Goal: Information Seeking & Learning: Learn about a topic

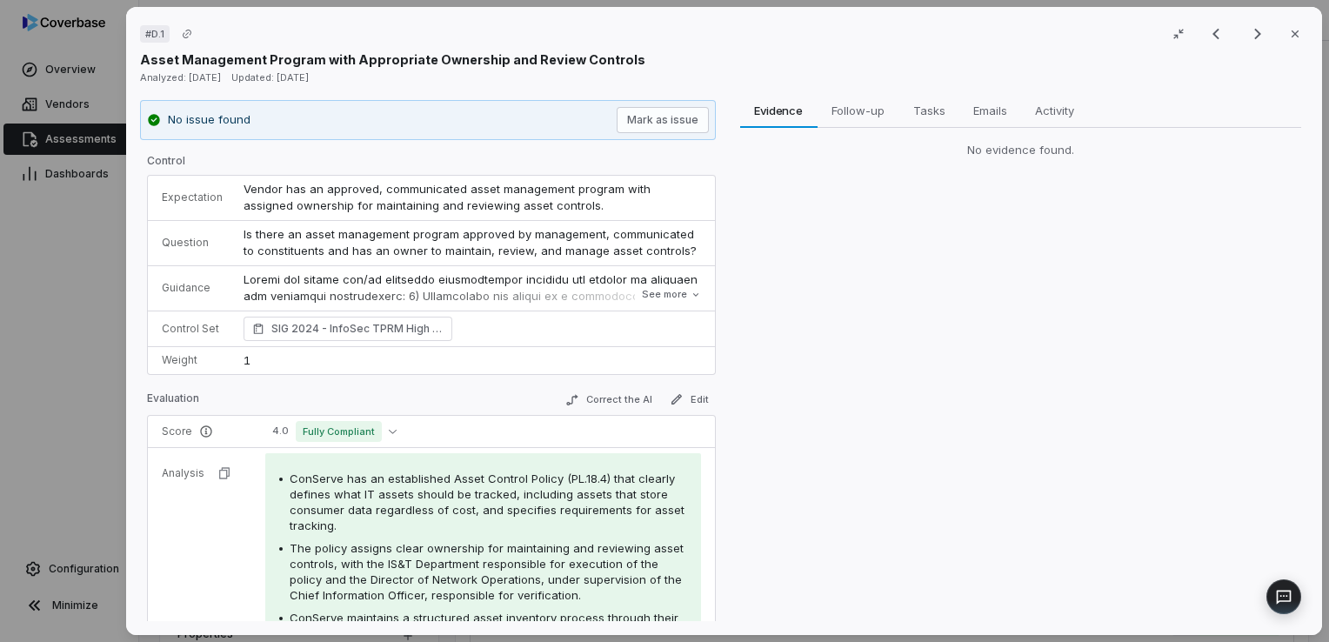
scroll to position [217, 0]
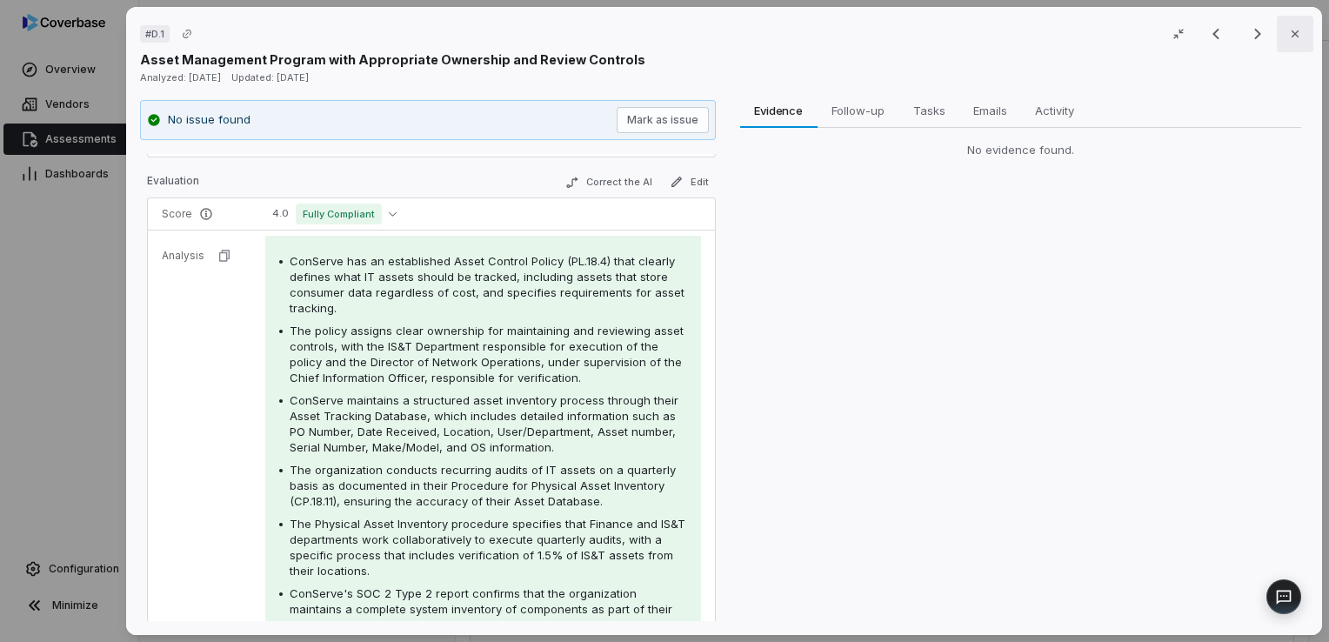
click at [1288, 37] on icon "button" at bounding box center [1295, 34] width 14 height 14
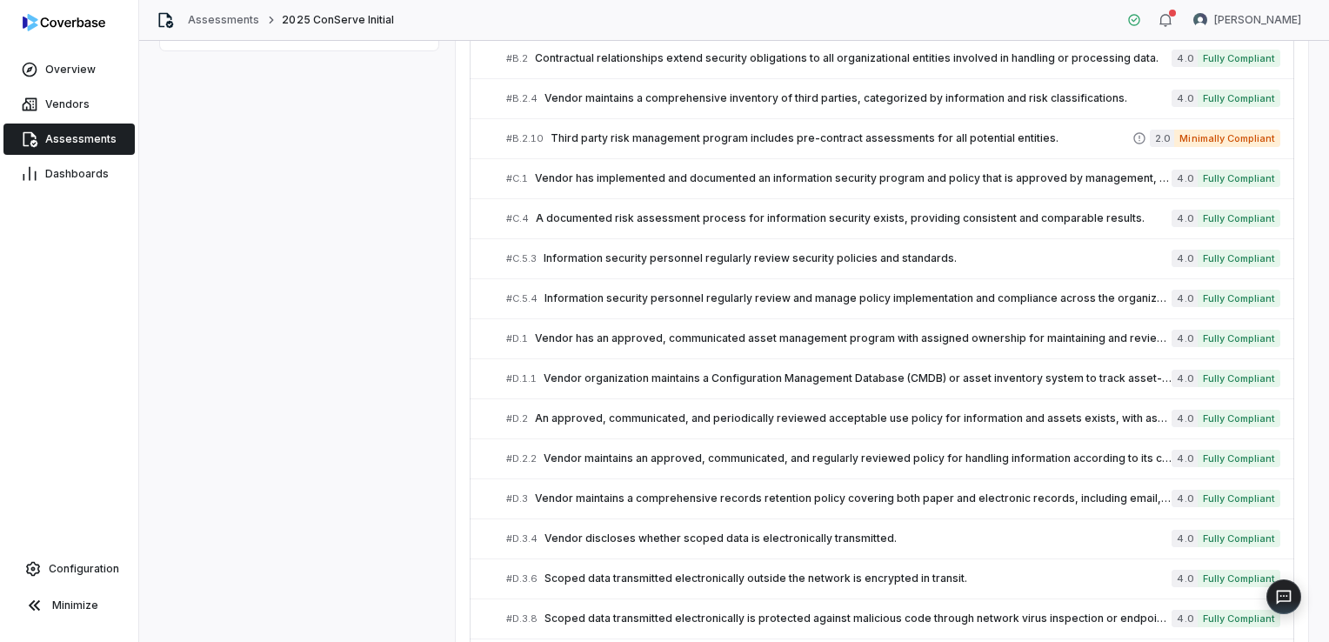
click at [66, 144] on span "Assessments" at bounding box center [80, 139] width 71 height 14
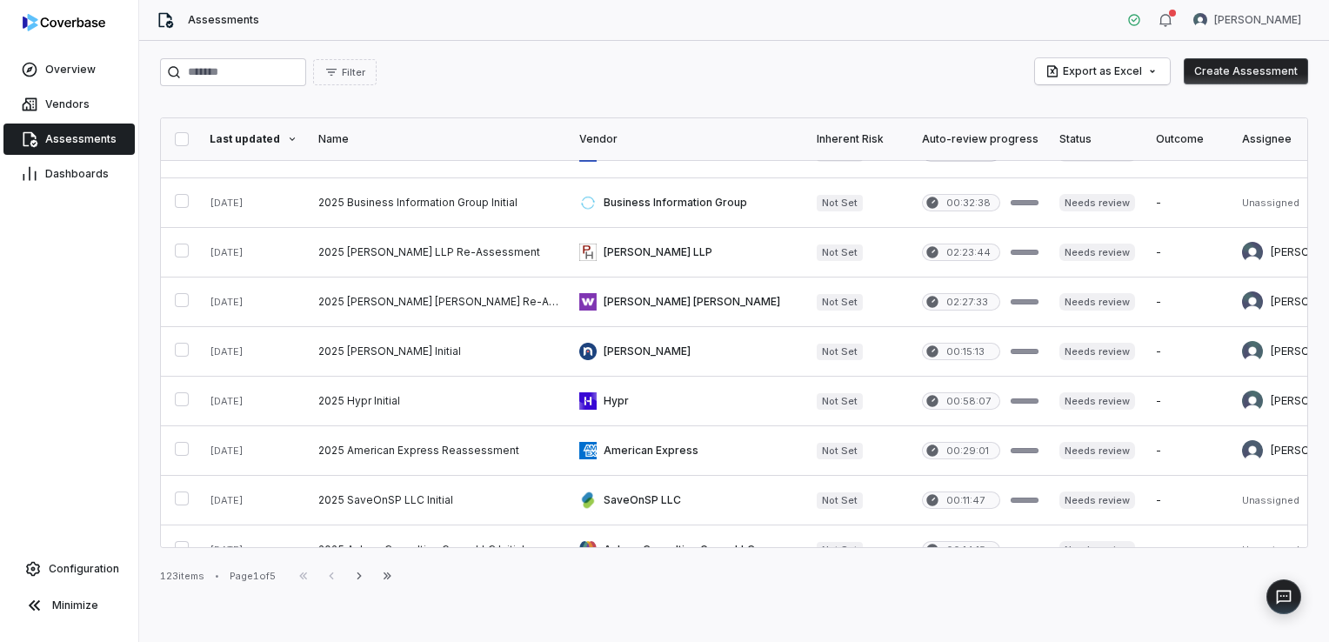
scroll to position [783, 0]
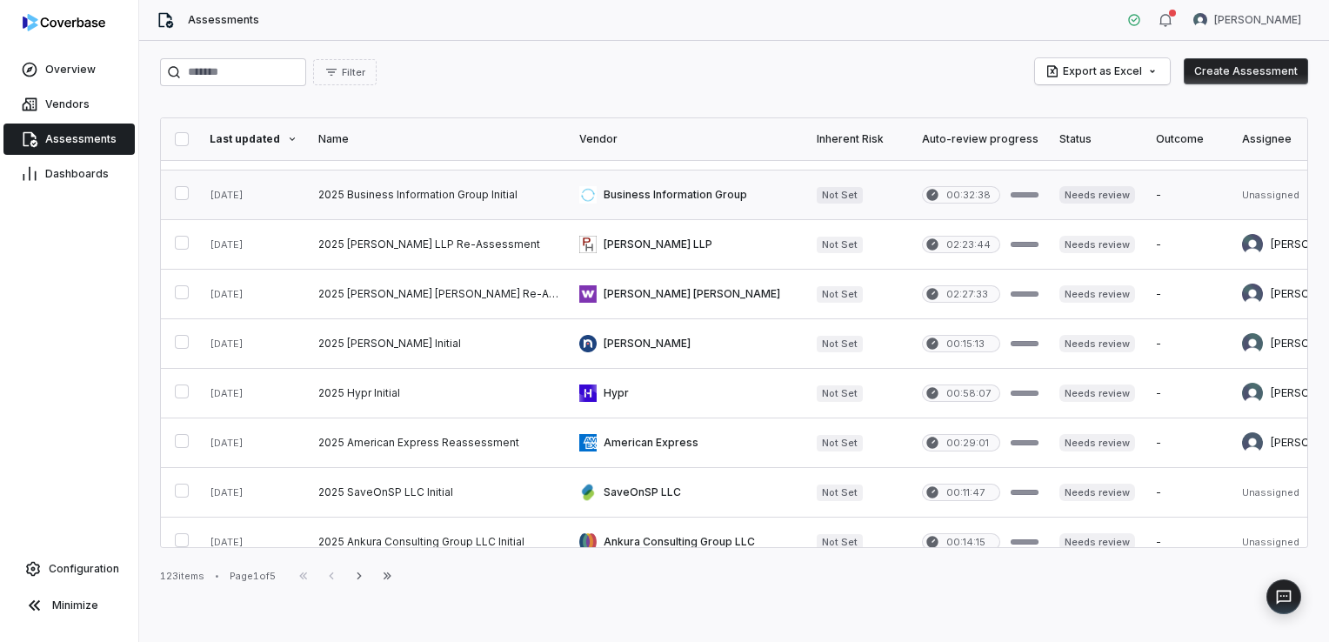
click at [425, 190] on link at bounding box center [438, 195] width 261 height 49
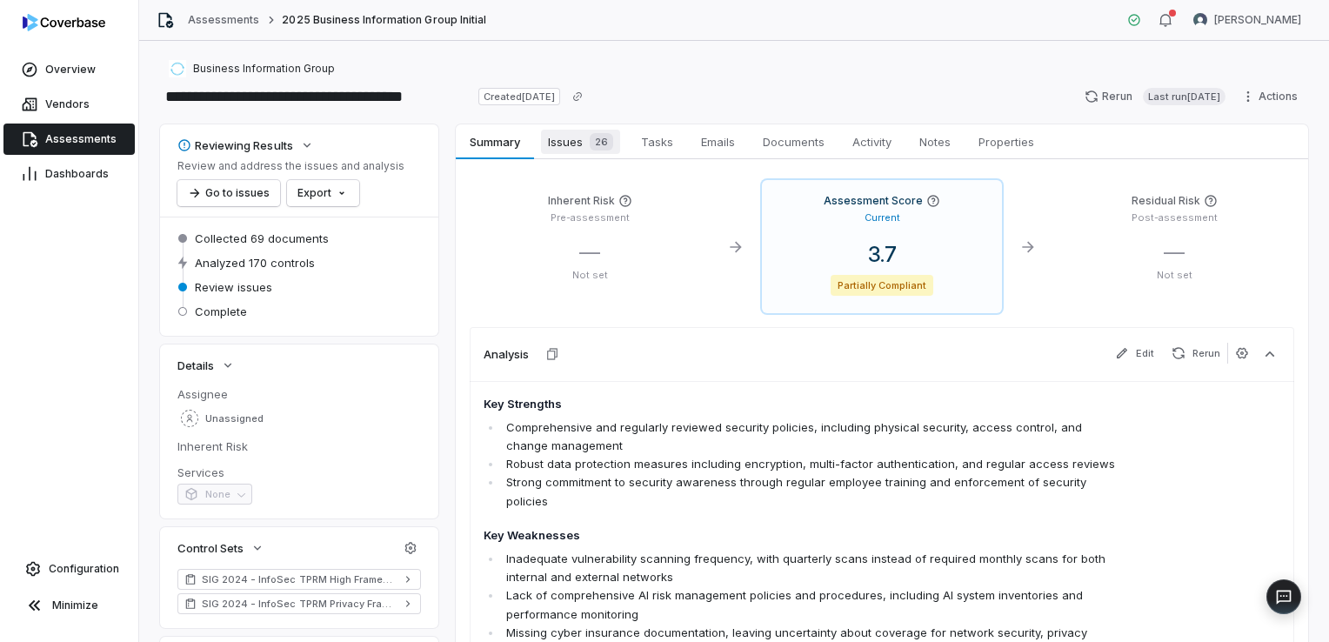
click at [557, 144] on span "Issues 26" at bounding box center [580, 142] width 79 height 24
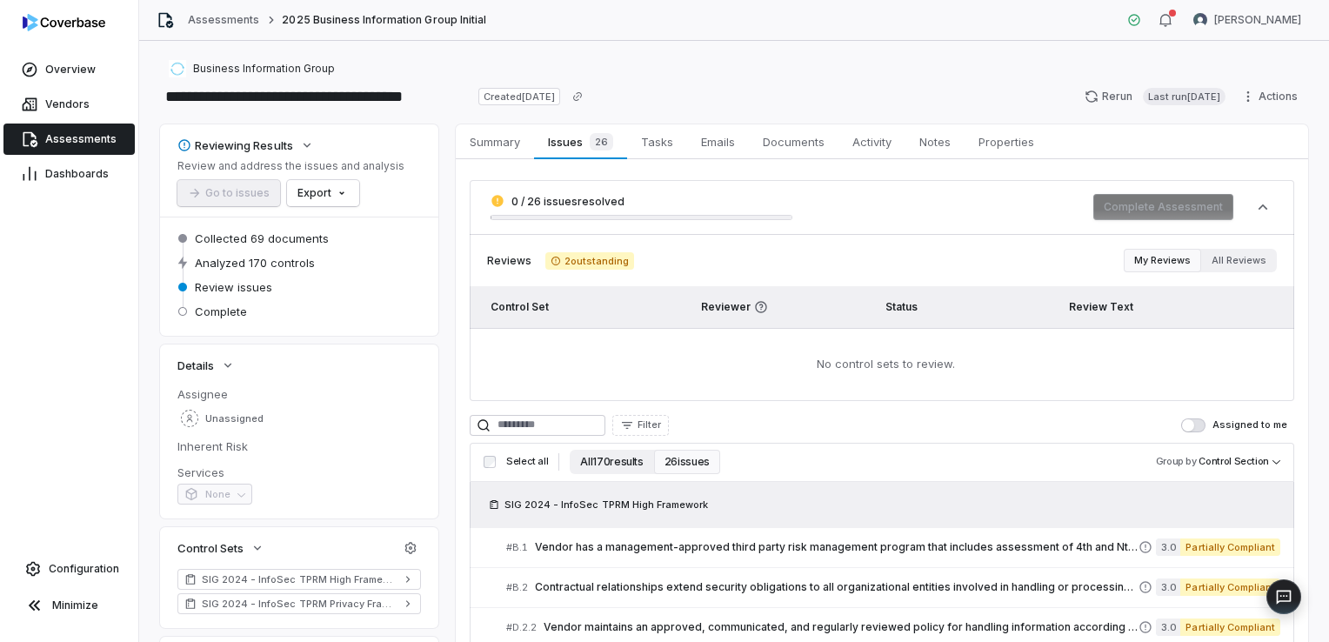
click at [612, 465] on button "All 170 results" at bounding box center [612, 462] width 84 height 24
click at [347, 199] on html "**********" at bounding box center [664, 321] width 1329 height 642
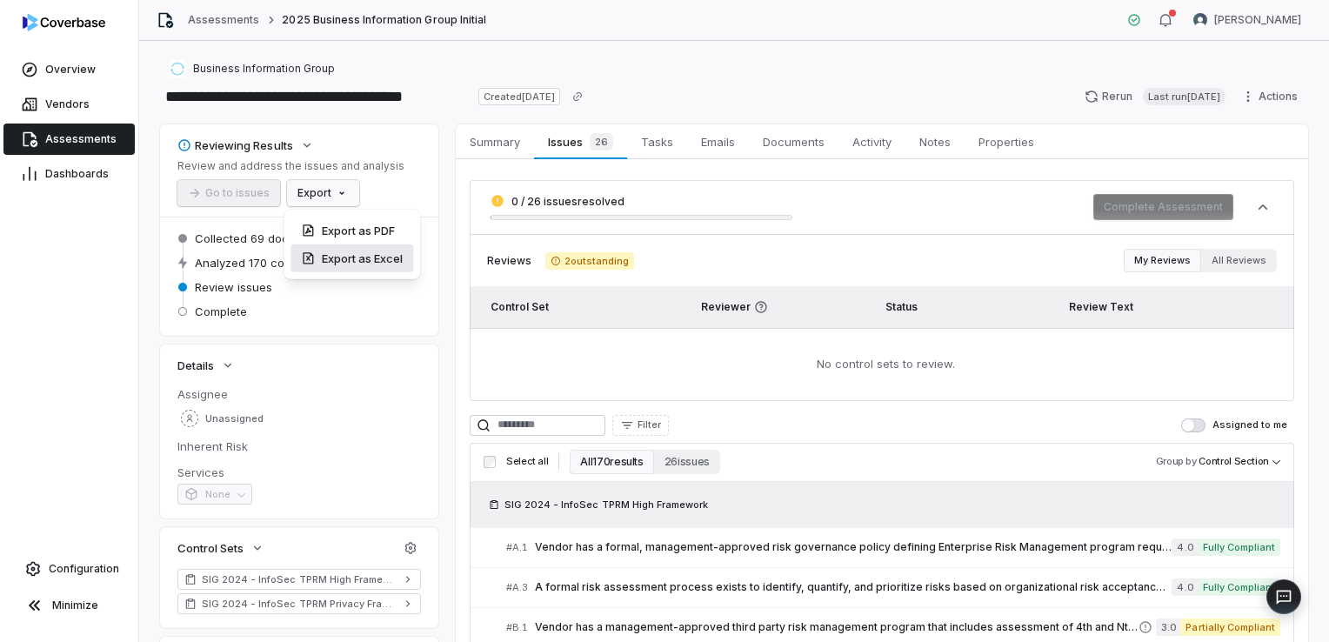
click at [351, 258] on div "Export as Excel" at bounding box center [352, 258] width 123 height 28
click at [84, 148] on link "Assessments" at bounding box center [68, 139] width 131 height 31
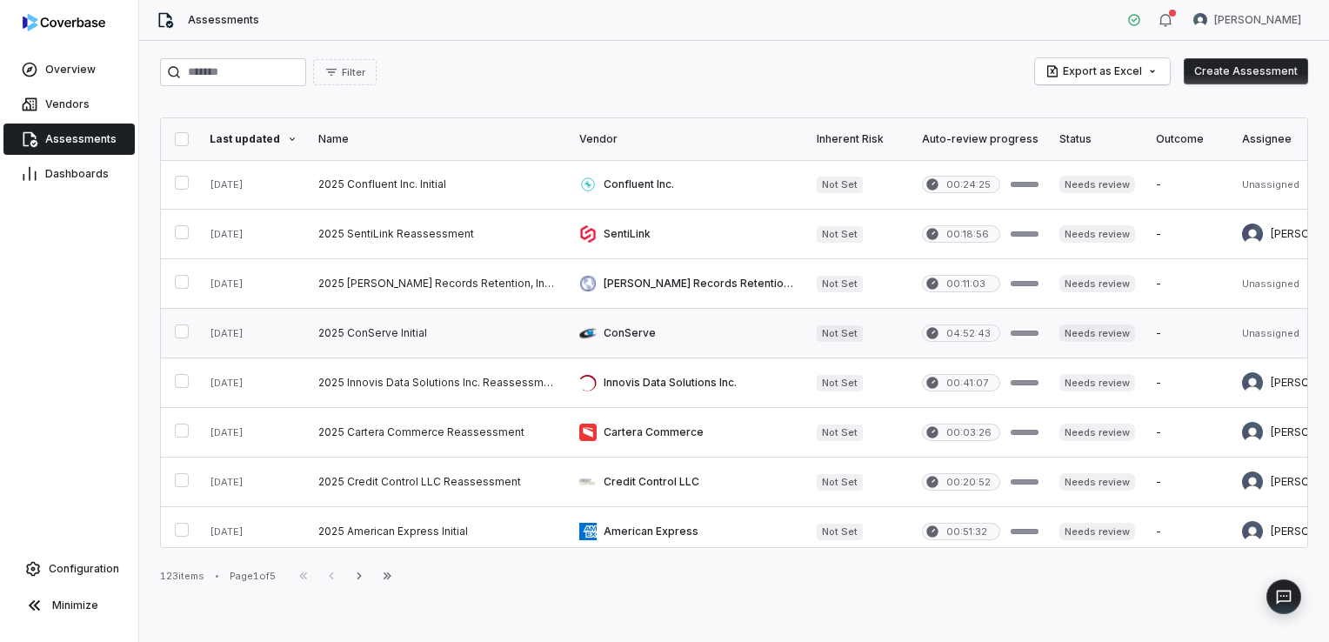
click at [406, 332] on link at bounding box center [438, 333] width 261 height 49
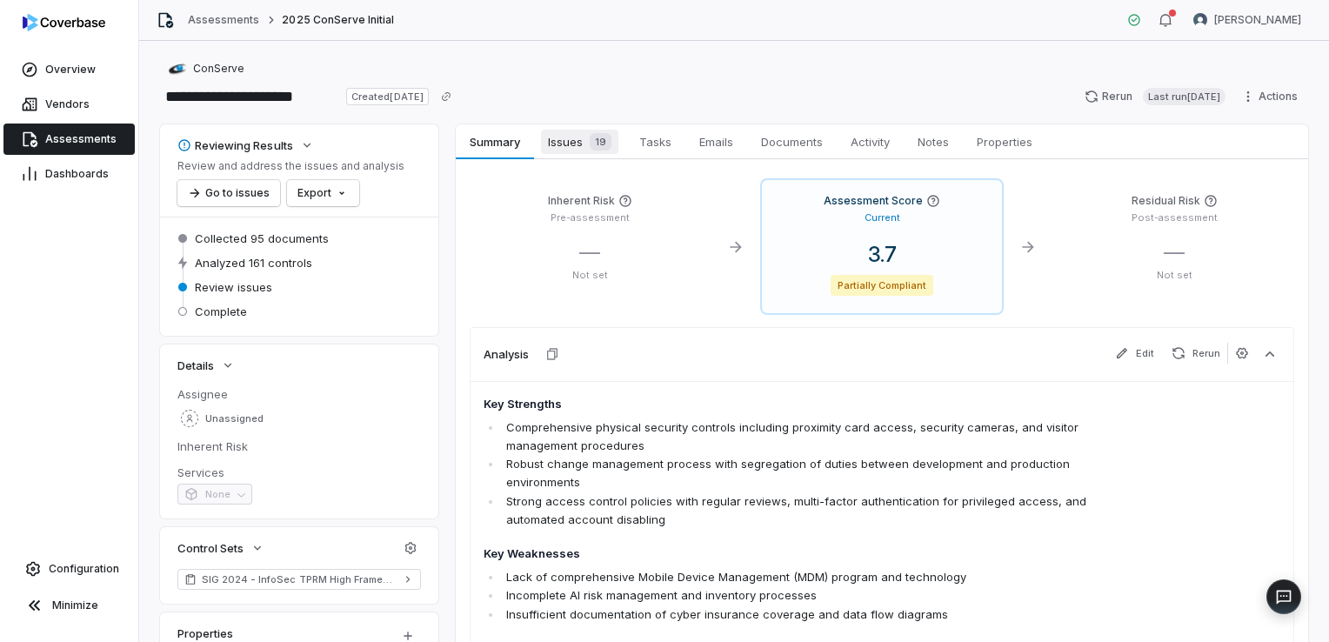
click at [594, 133] on span "19" at bounding box center [601, 141] width 22 height 17
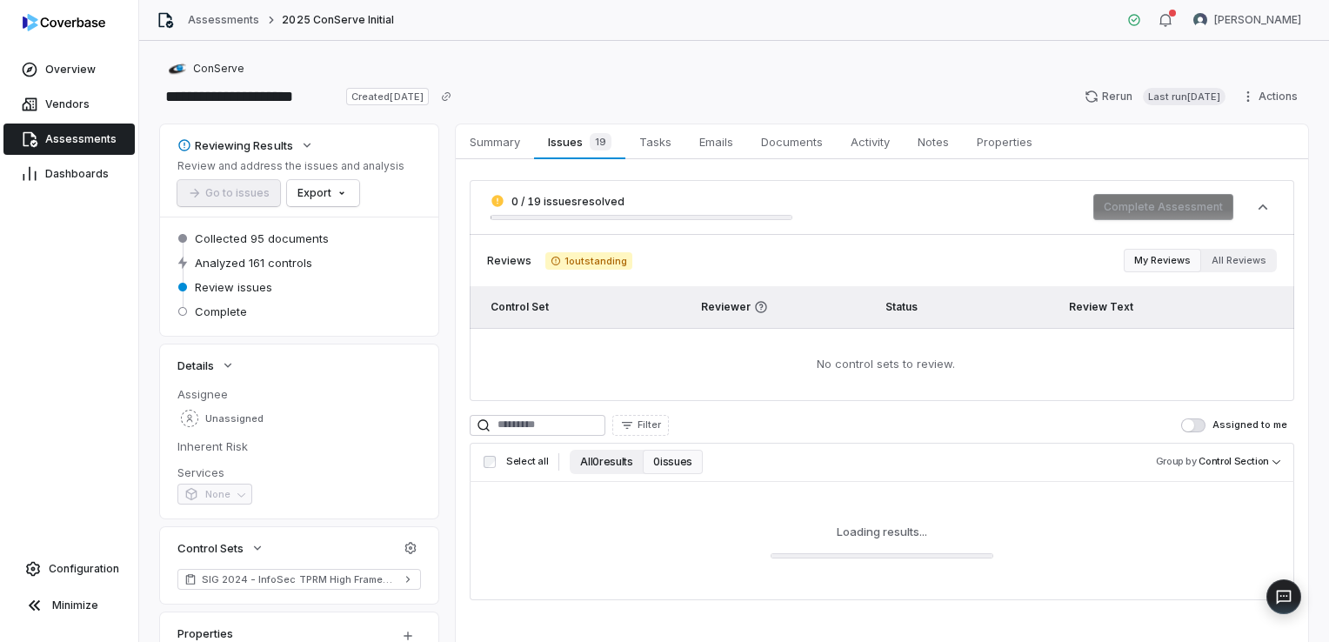
click at [599, 470] on button "All 0 results" at bounding box center [606, 462] width 73 height 24
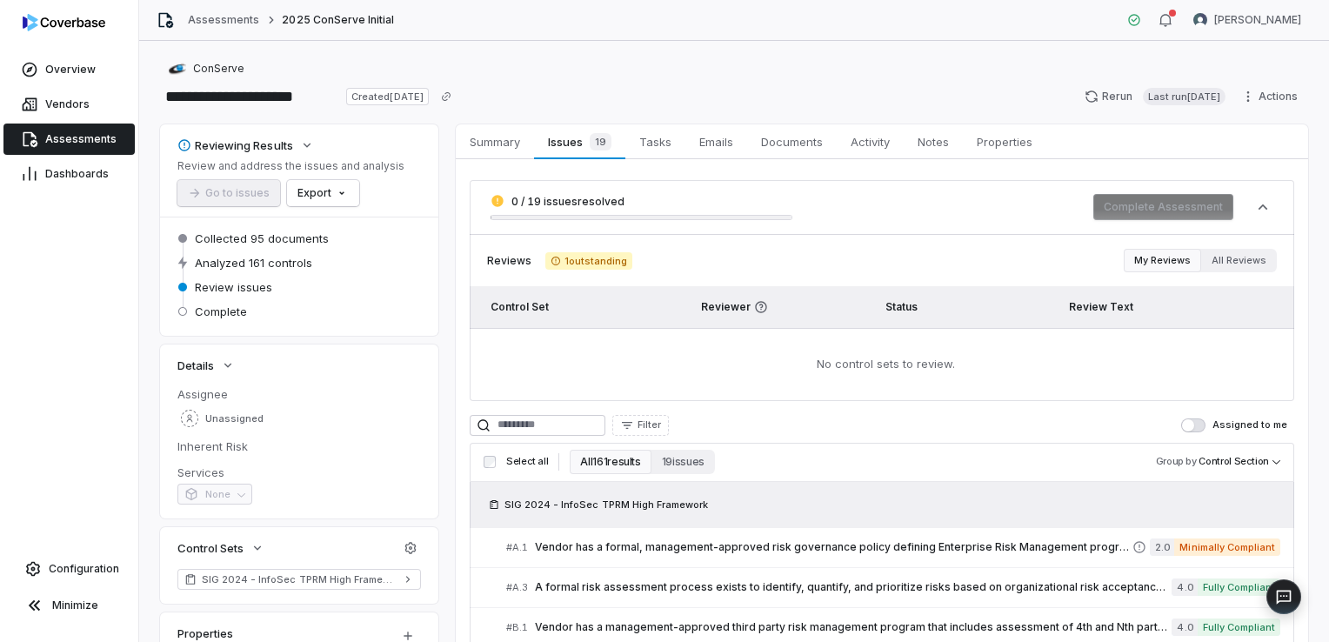
click at [609, 459] on button "All 161 results" at bounding box center [610, 462] width 81 height 24
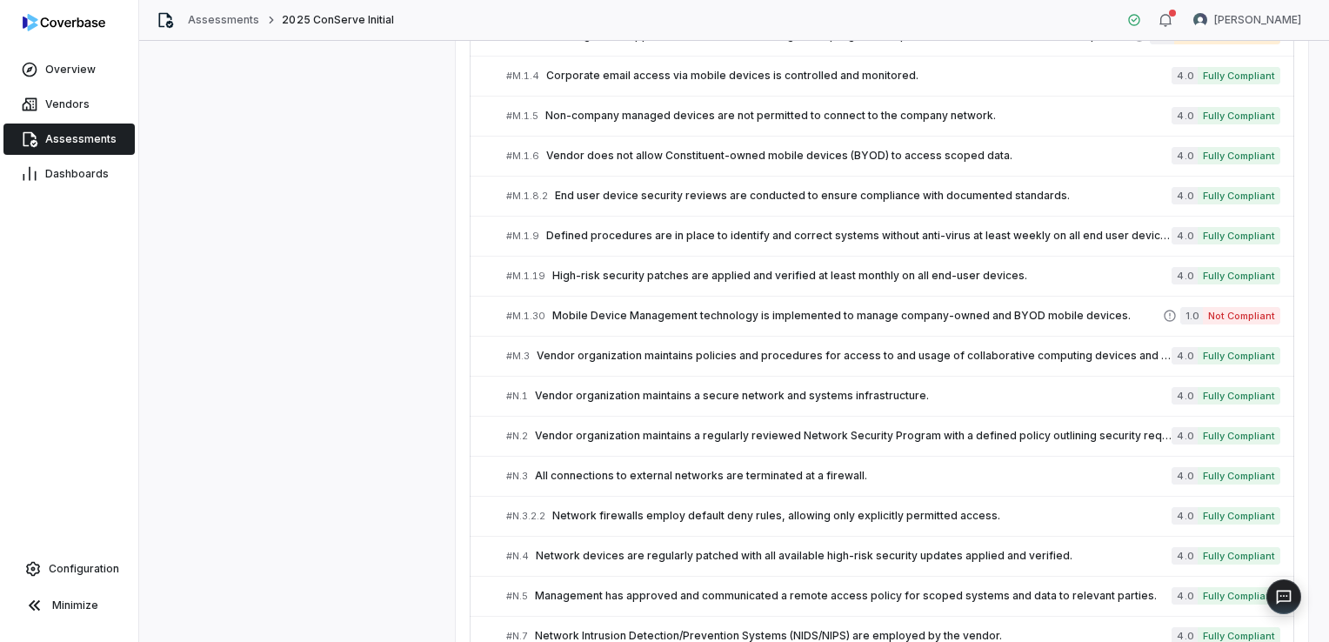
scroll to position [4254, 0]
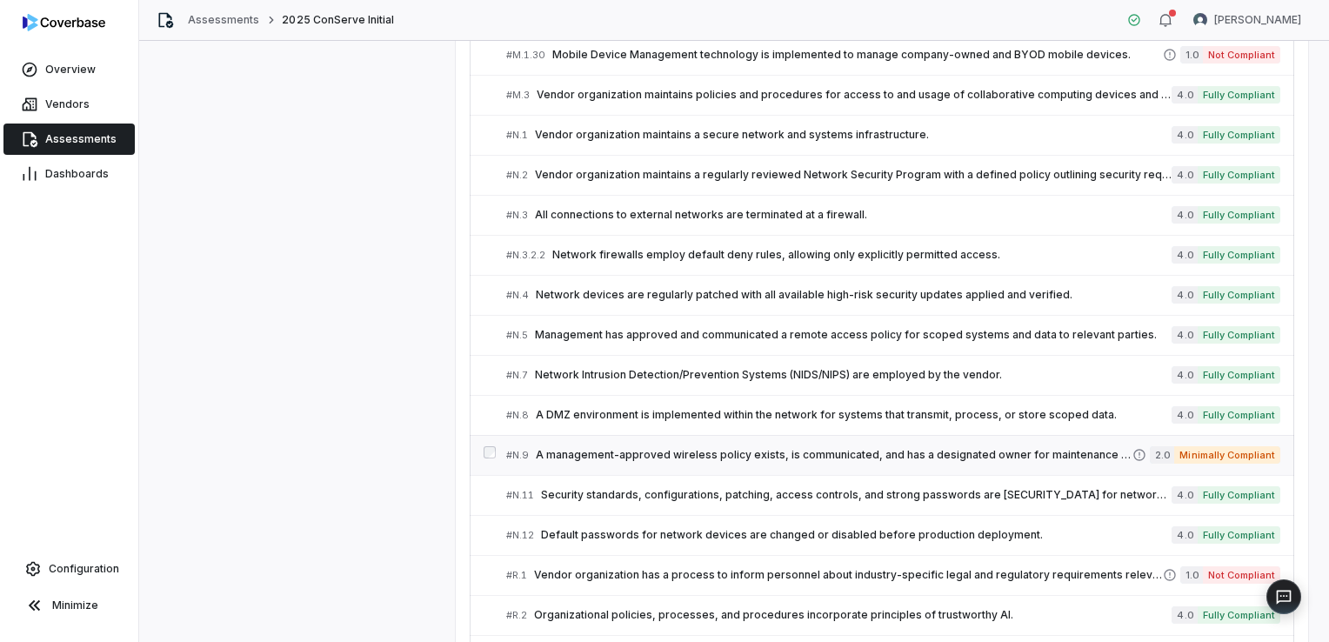
click at [692, 448] on span "A management-approved wireless policy exists, is communicated, and has a design…" at bounding box center [834, 455] width 597 height 14
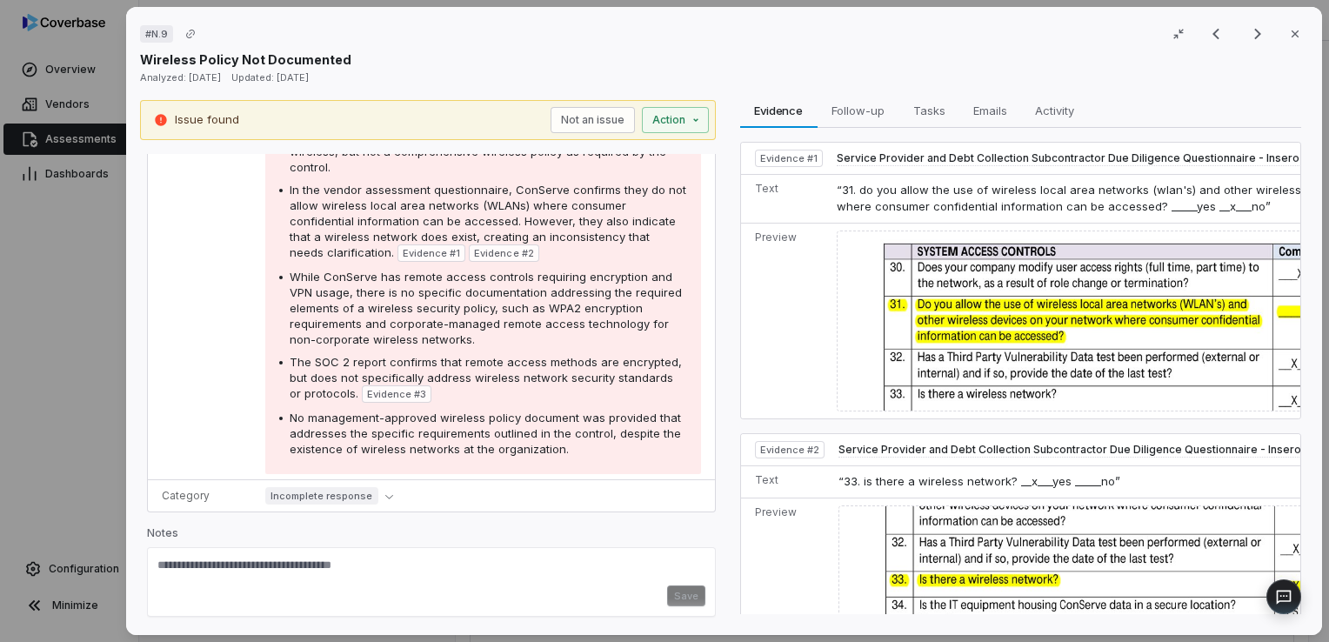
scroll to position [304, 0]
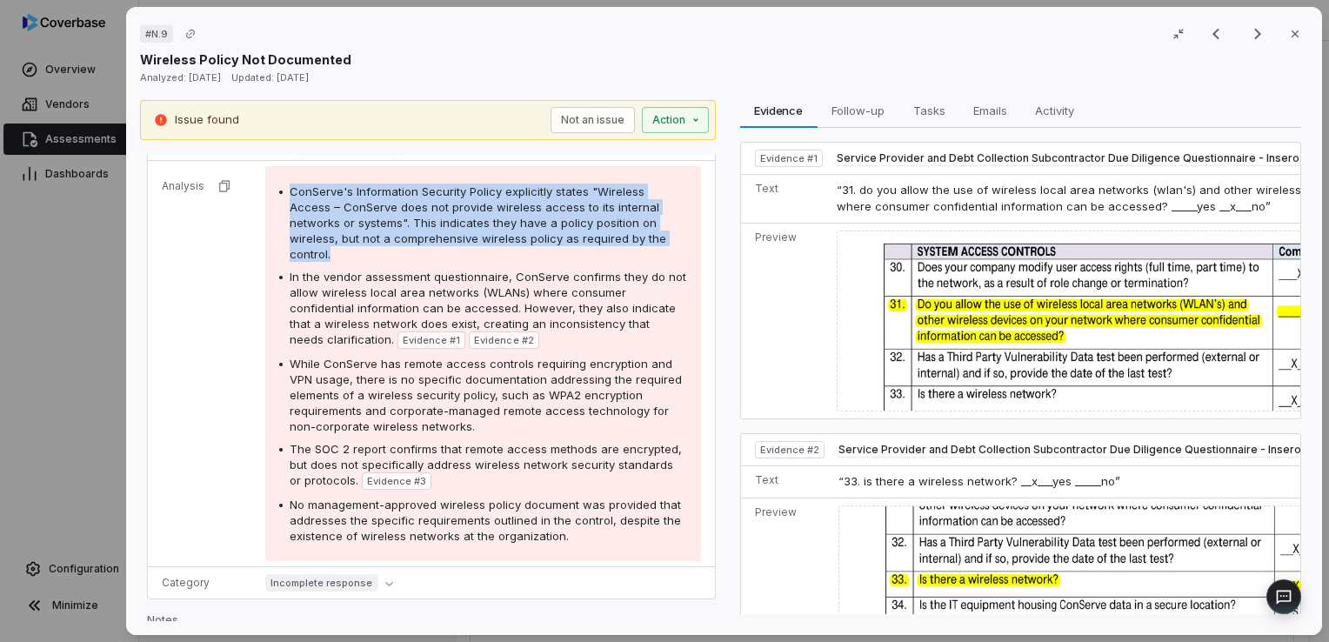
drag, startPoint x: 334, startPoint y: 254, endPoint x: 277, endPoint y: 192, distance: 84.3
click at [279, 192] on div "ConServe's Information Security Policy explicitly states "Wireless Access – Con…" at bounding box center [483, 223] width 408 height 78
copy div "ConServe's Information Security Policy explicitly states "Wireless Access – Con…"
click at [1291, 30] on icon "button" at bounding box center [1295, 34] width 14 height 14
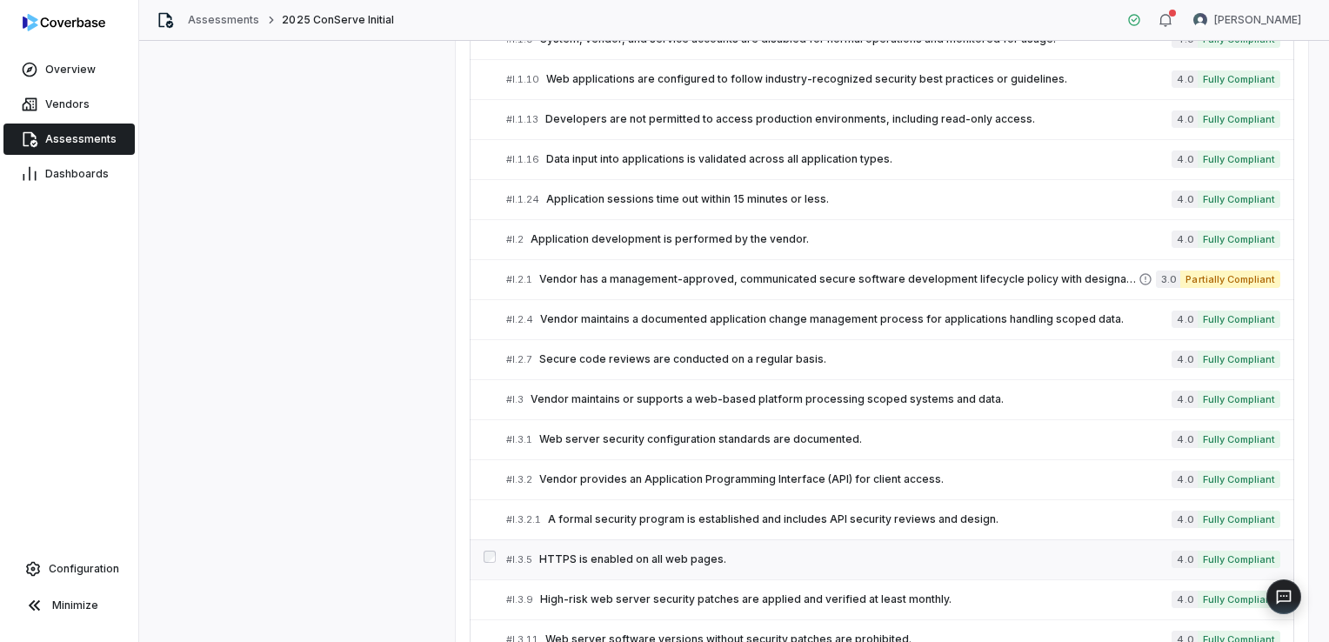
scroll to position [2862, 0]
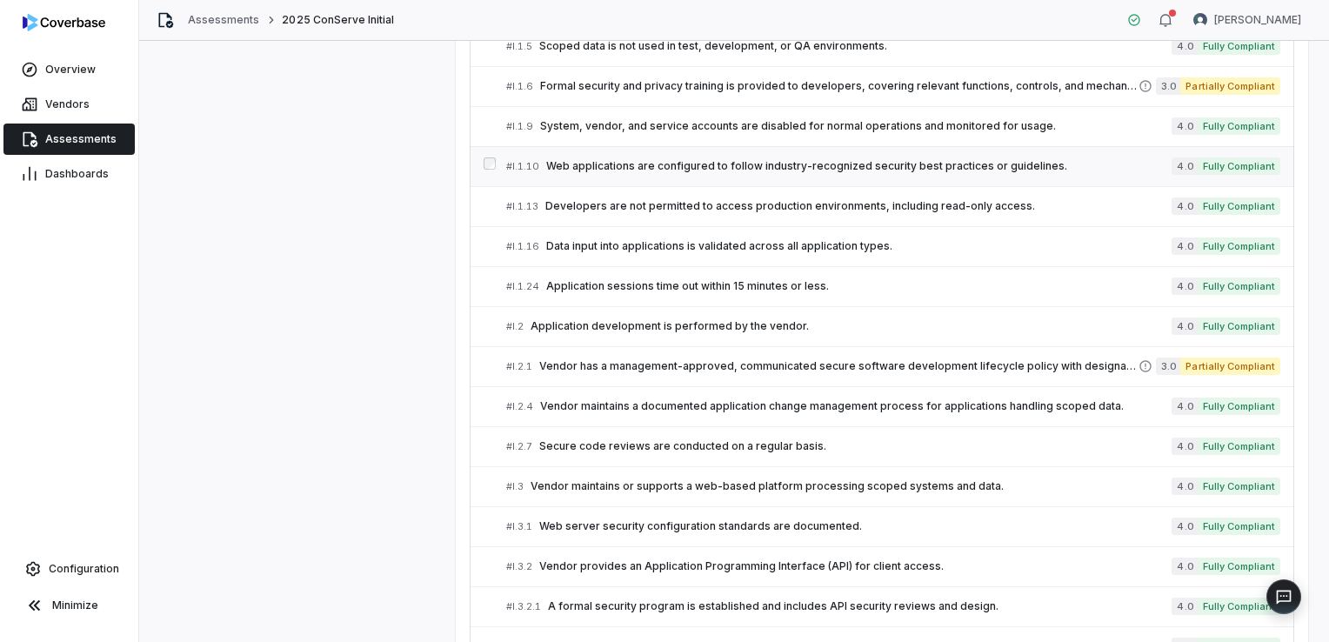
click at [605, 159] on span "Web applications are configured to follow industry-recognized security best pra…" at bounding box center [858, 166] width 625 height 14
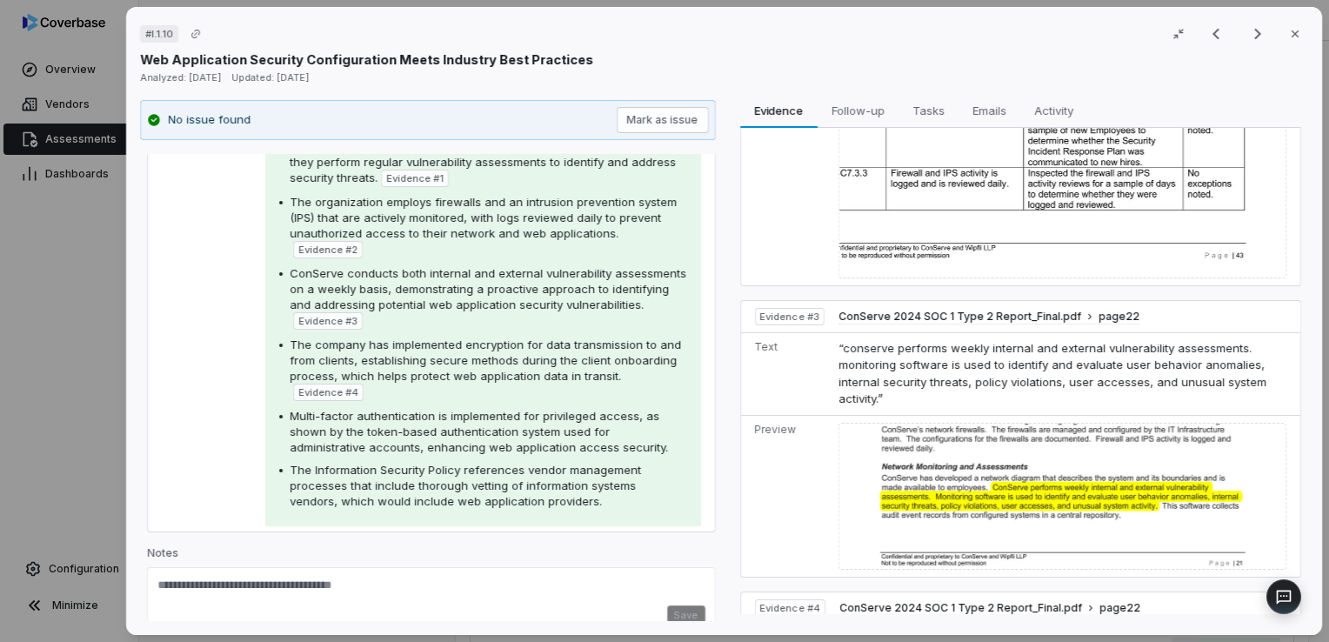
scroll to position [1415, 0]
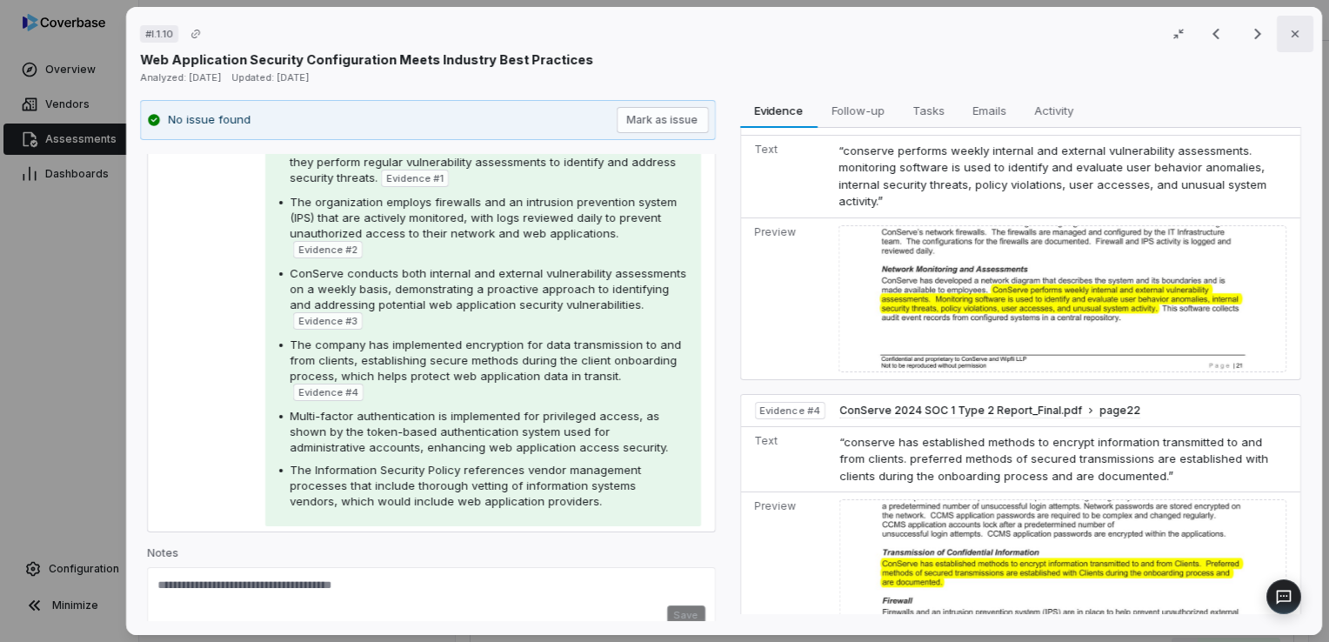
click at [1286, 43] on button "Close" at bounding box center [1295, 34] width 37 height 37
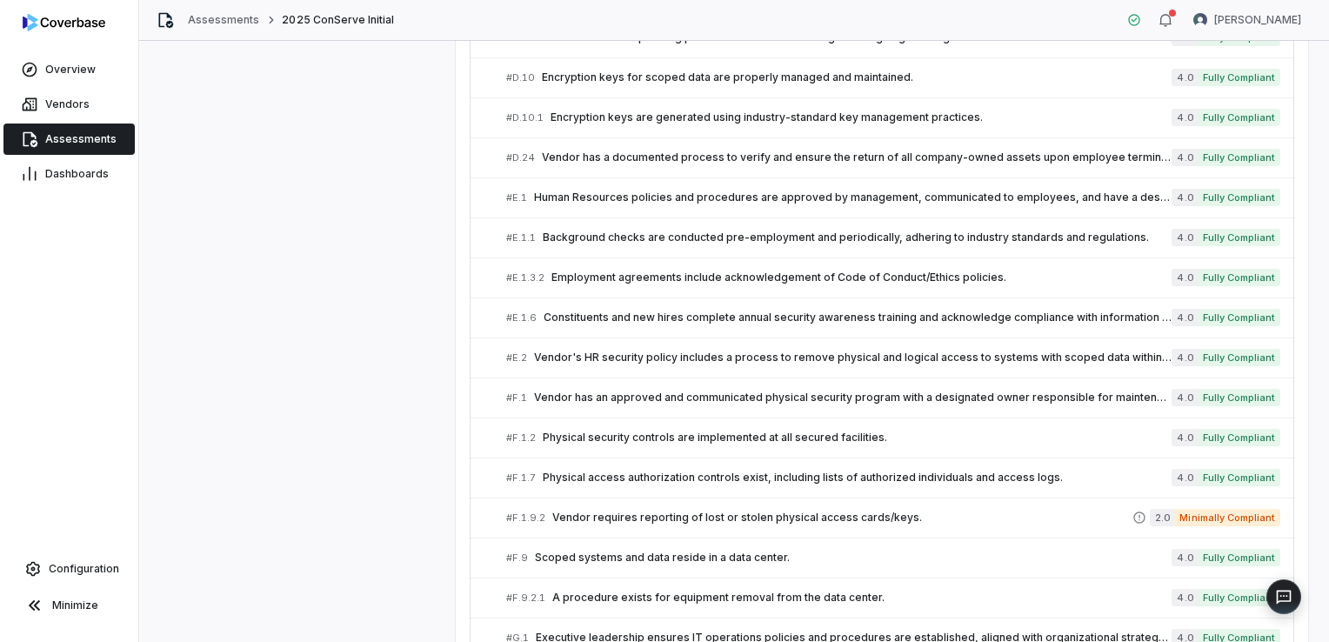
scroll to position [1644, 0]
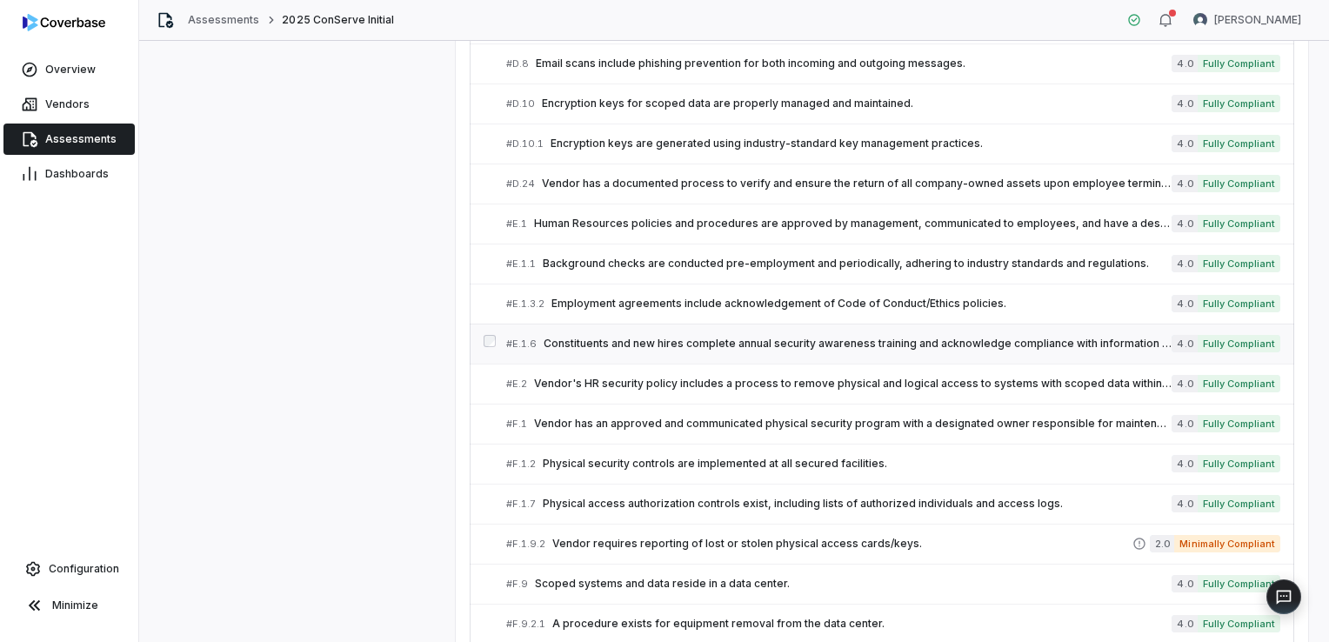
click at [626, 337] on span "Constituents and new hires complete annual security awareness training and ackn…" at bounding box center [858, 344] width 628 height 14
